Goal: Task Accomplishment & Management: Manage account settings

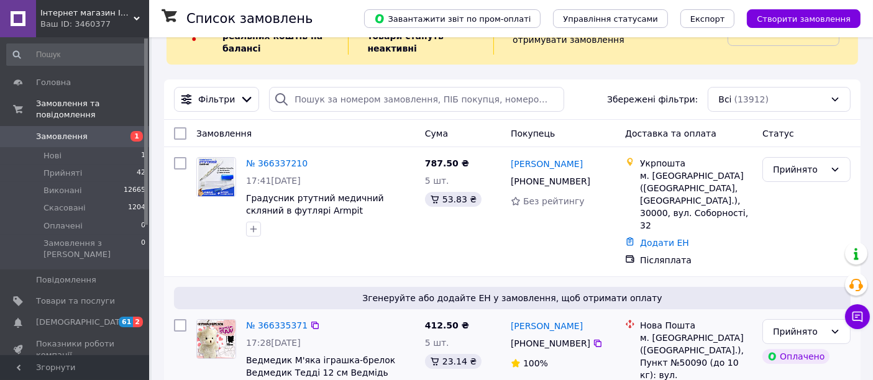
scroll to position [69, 0]
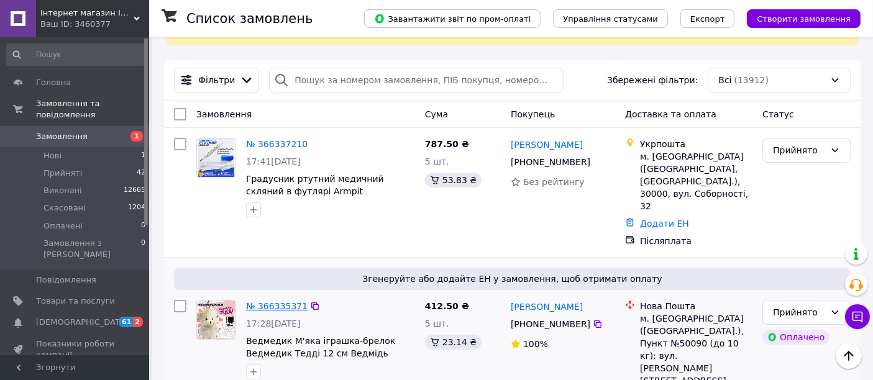
click at [261, 301] on link "№ 366335371" at bounding box center [276, 306] width 61 height 10
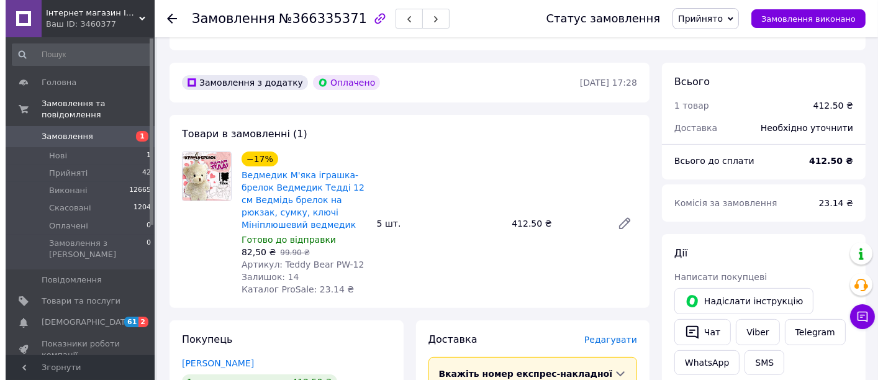
scroll to position [483, 0]
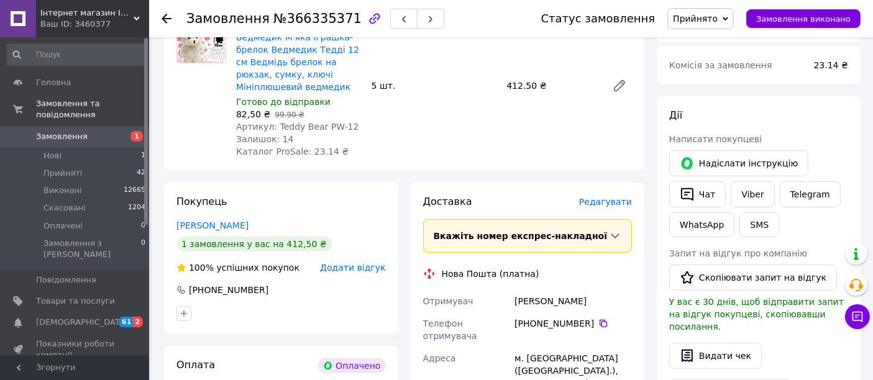
click at [613, 197] on span "Редагувати" at bounding box center [605, 202] width 53 height 10
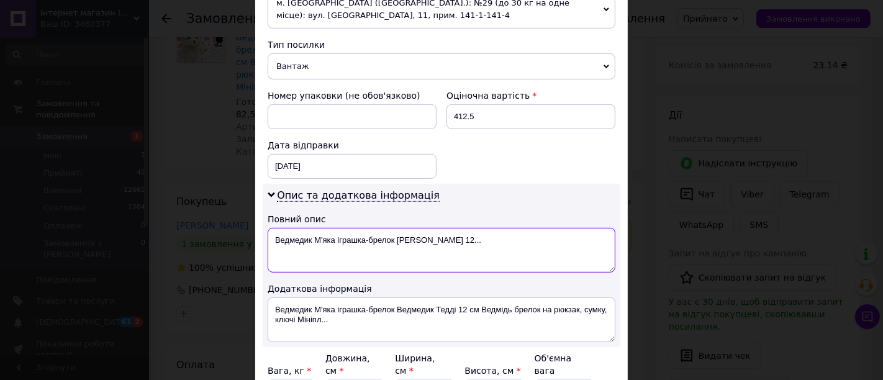
click at [548, 228] on textarea "Ведмедик М'яка іграшка-брелок [PERSON_NAME] 12..." at bounding box center [442, 250] width 348 height 45
type textarea "Ведмедик М'яка іграшка-брелок Ведмедик Тедді 5шт"
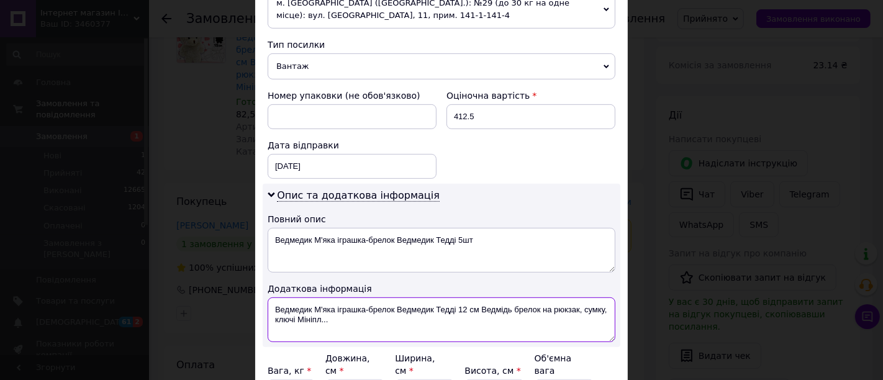
click at [448, 301] on textarea "Ведмедик М'яка іграшка-брелок Ведмедик Тедді 12 см Ведмідь брелок на рюкзак, су…" at bounding box center [442, 320] width 348 height 45
drag, startPoint x: 480, startPoint y: 292, endPoint x: 514, endPoint y: 327, distance: 48.3
click at [514, 327] on div "Опис та додаткова інформація Повний опис Ведмедик М'яка іграшка-брелок [PERSON_…" at bounding box center [442, 265] width 358 height 163
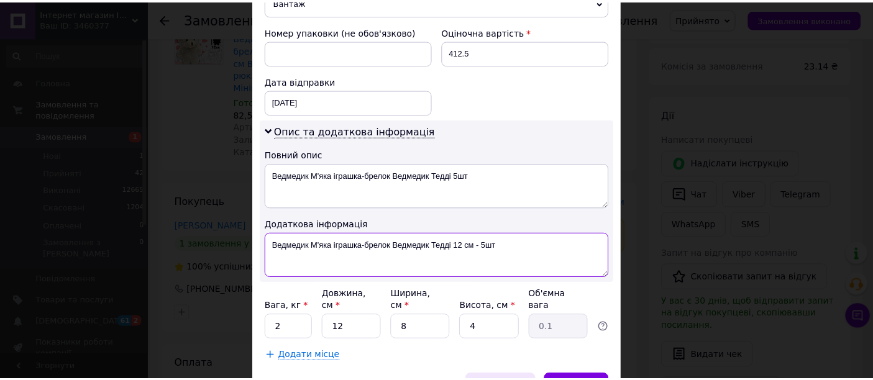
scroll to position [591, 0]
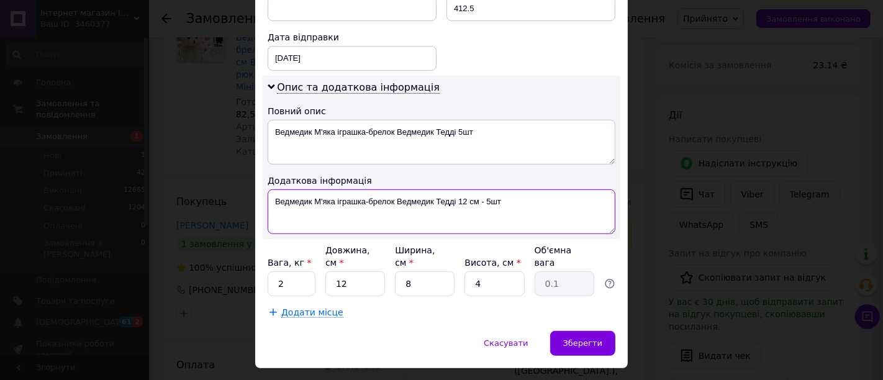
type textarea "Ведмедик М'яка іграшка-брелок Ведмедик Тедді 12 см - 5шт"
click at [299, 271] on input "2" at bounding box center [292, 283] width 48 height 25
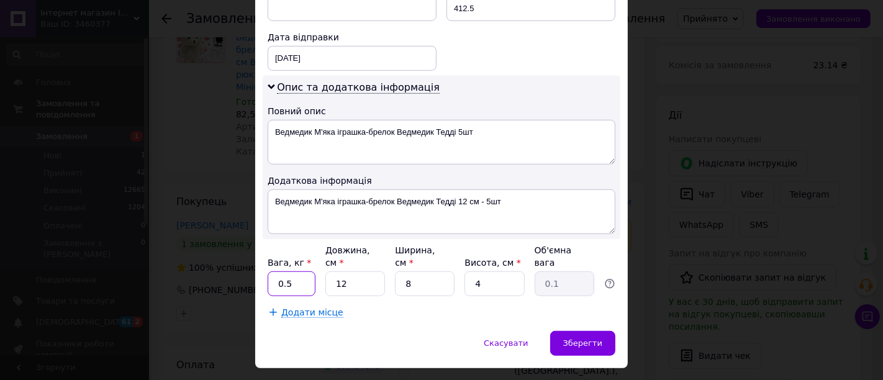
type input "0.5"
click at [415, 271] on input "8" at bounding box center [425, 283] width 60 height 25
type input "18"
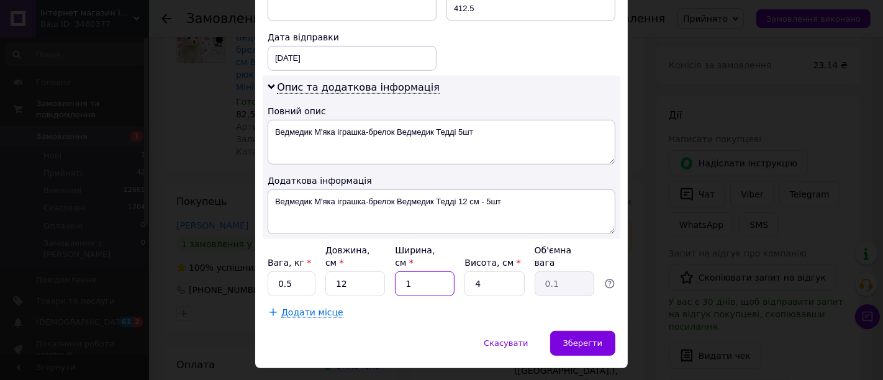
type input "0.22"
type input "18"
click at [360, 271] on input "12" at bounding box center [355, 283] width 60 height 25
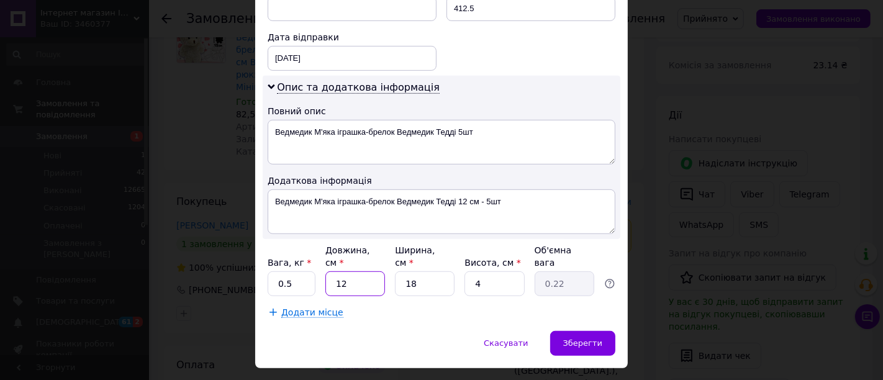
type input "1"
type input "0.1"
type input "15"
type input "0.27"
click at [367, 271] on input "15" at bounding box center [355, 283] width 60 height 25
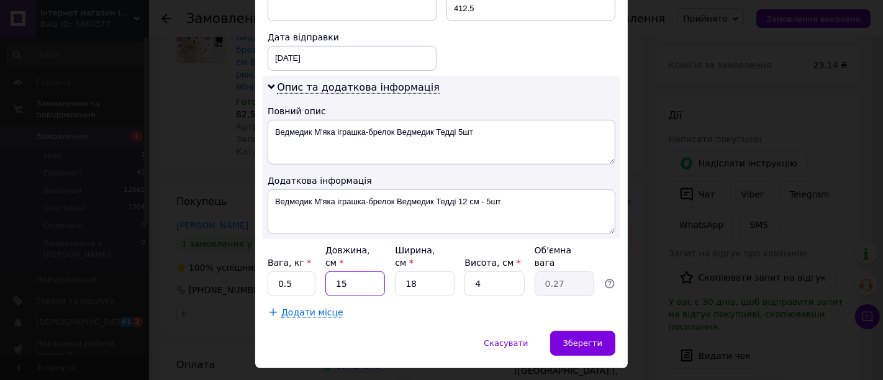
click at [367, 271] on input "15" at bounding box center [355, 283] width 60 height 25
type input "1"
type input "0.1"
type input "18"
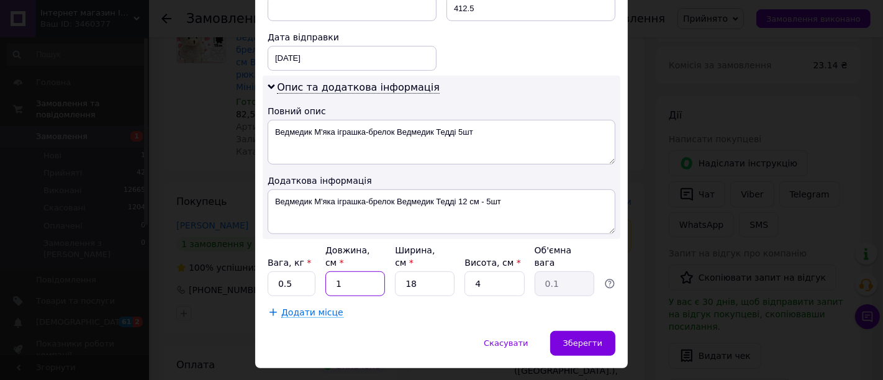
type input "0.32"
type input "18"
click at [488, 271] on input "4" at bounding box center [495, 283] width 60 height 25
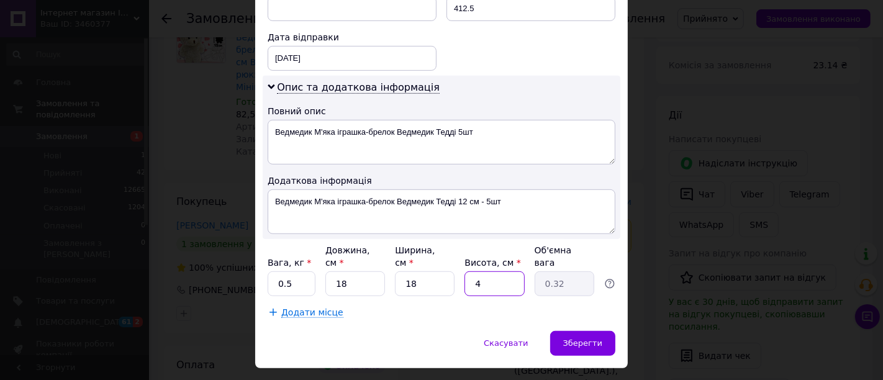
type input "5"
type input "0.41"
type input "5"
click at [609, 331] on div "Зберегти" at bounding box center [582, 343] width 65 height 25
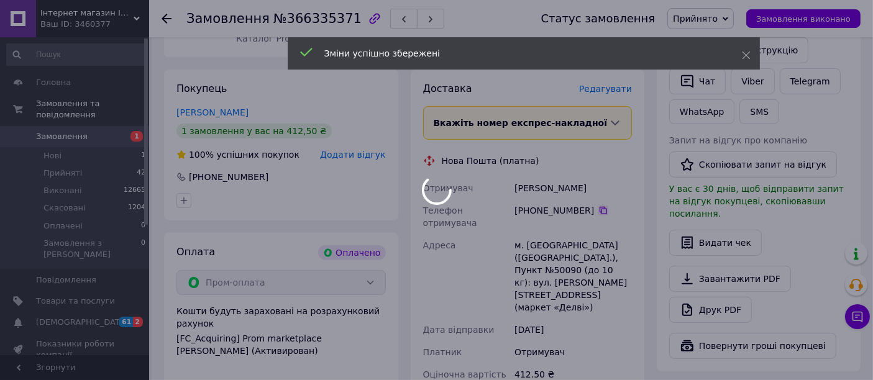
scroll to position [828, 0]
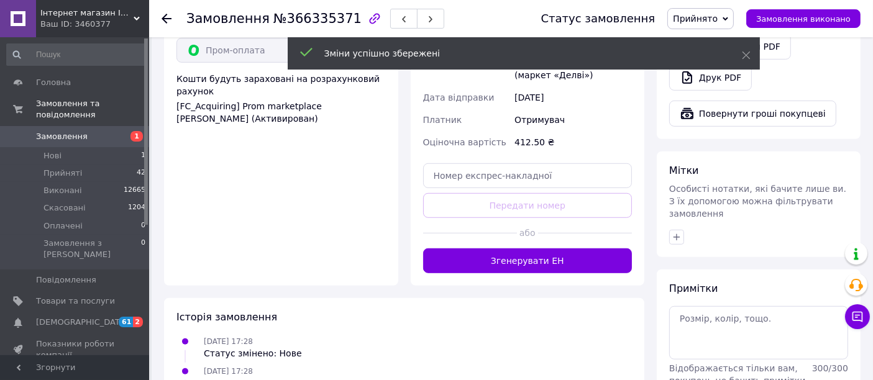
click at [559, 248] on button "Згенерувати ЕН" at bounding box center [527, 260] width 209 height 25
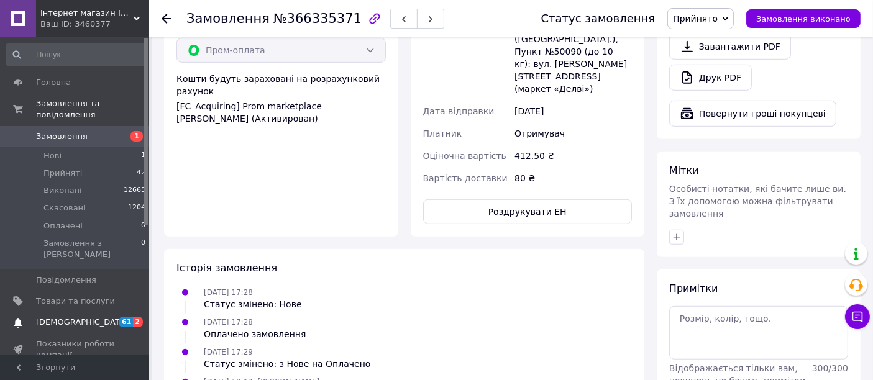
click at [67, 317] on span "[DEMOGRAPHIC_DATA]" at bounding box center [82, 322] width 92 height 11
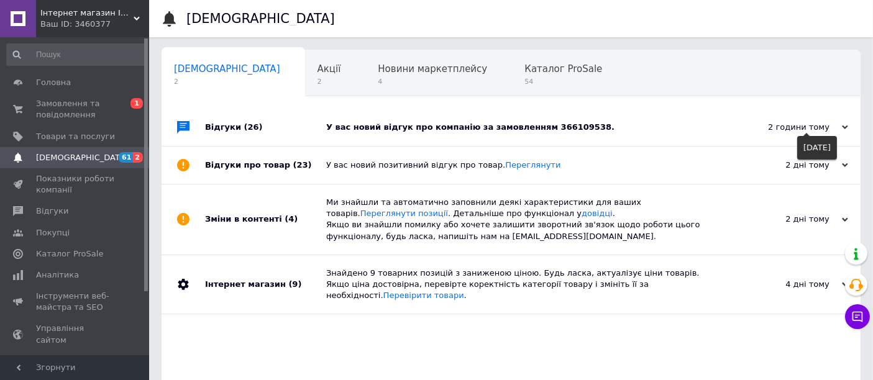
click at [846, 122] on div "2 години тому" at bounding box center [786, 127] width 124 height 11
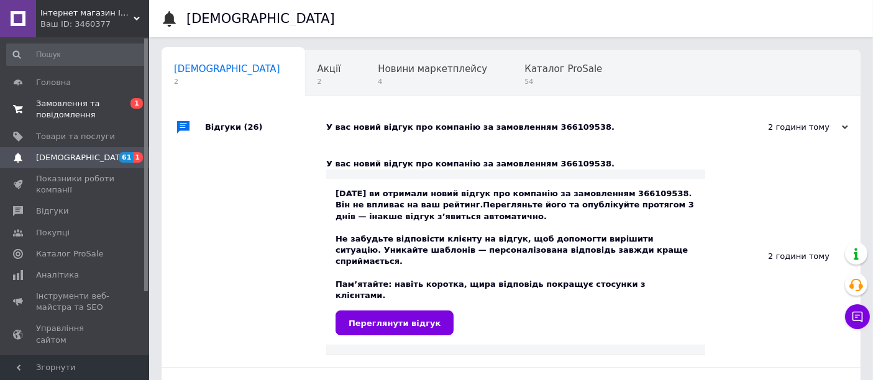
click at [70, 107] on span "Замовлення та повідомлення" at bounding box center [75, 109] width 79 height 22
